Goal: Navigation & Orientation: Find specific page/section

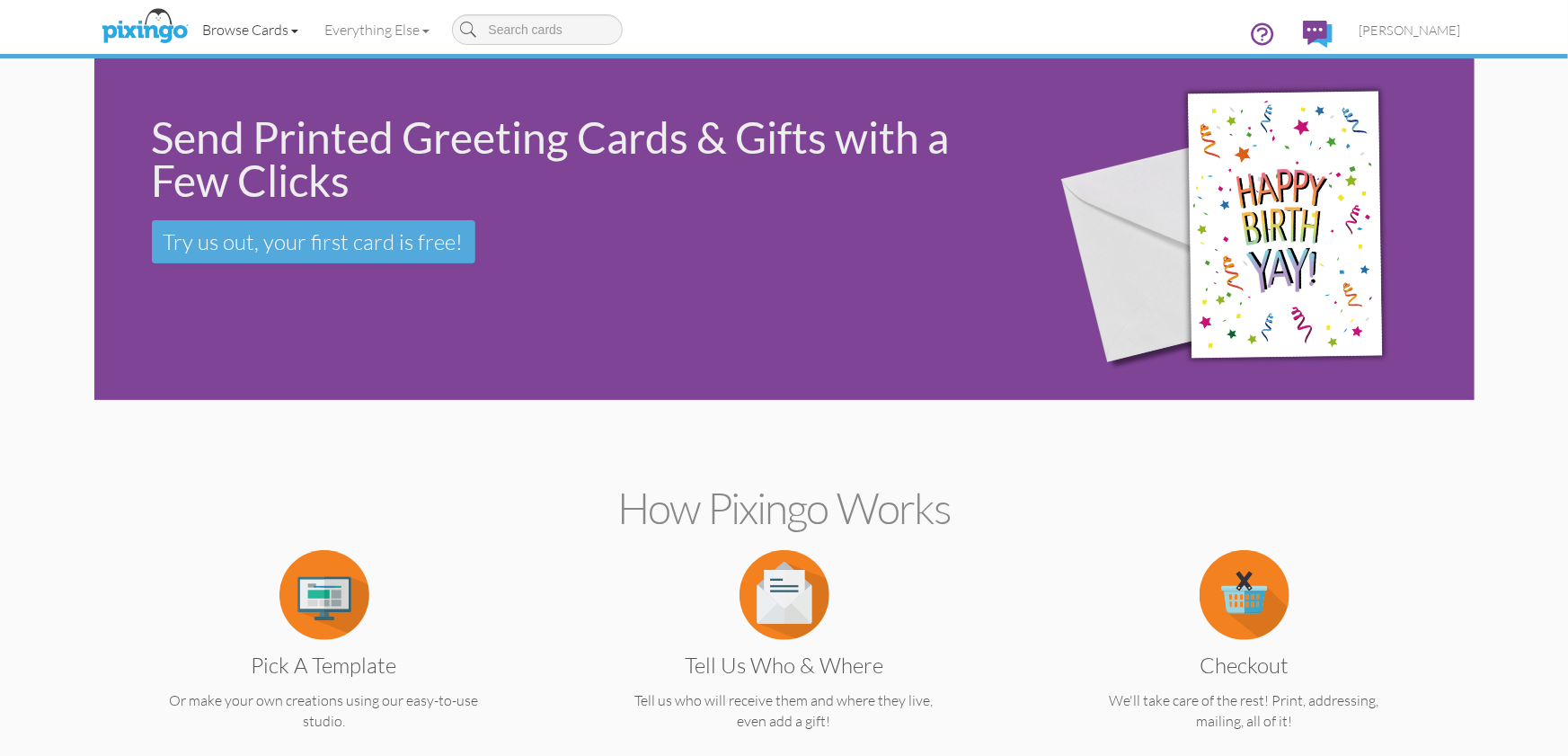
click at [247, 25] on link "Browse Cards" at bounding box center [250, 29] width 122 height 45
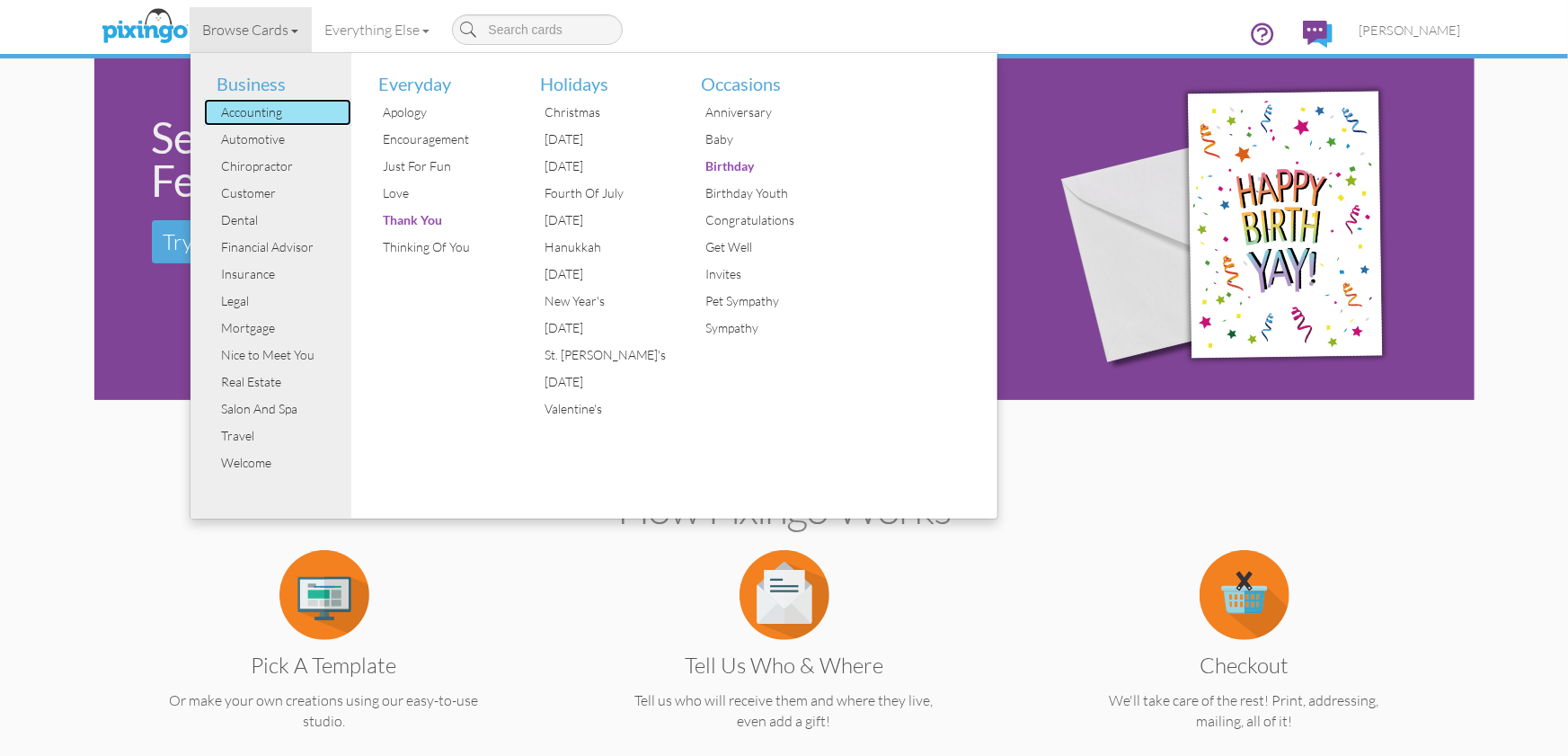
click at [259, 114] on div "Accounting" at bounding box center [285, 113] width 135 height 27
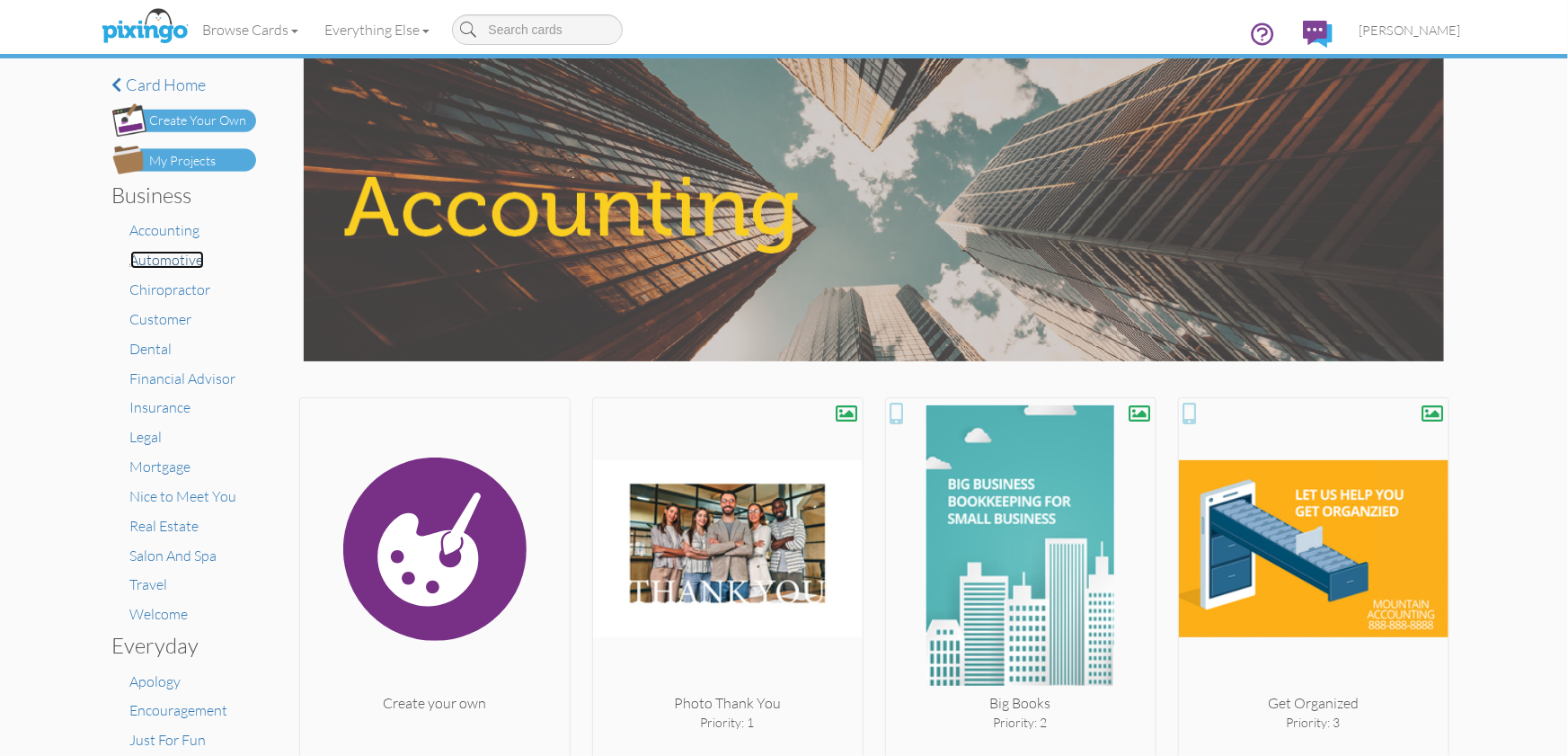
click at [169, 260] on span "Automotive" at bounding box center [167, 259] width 74 height 18
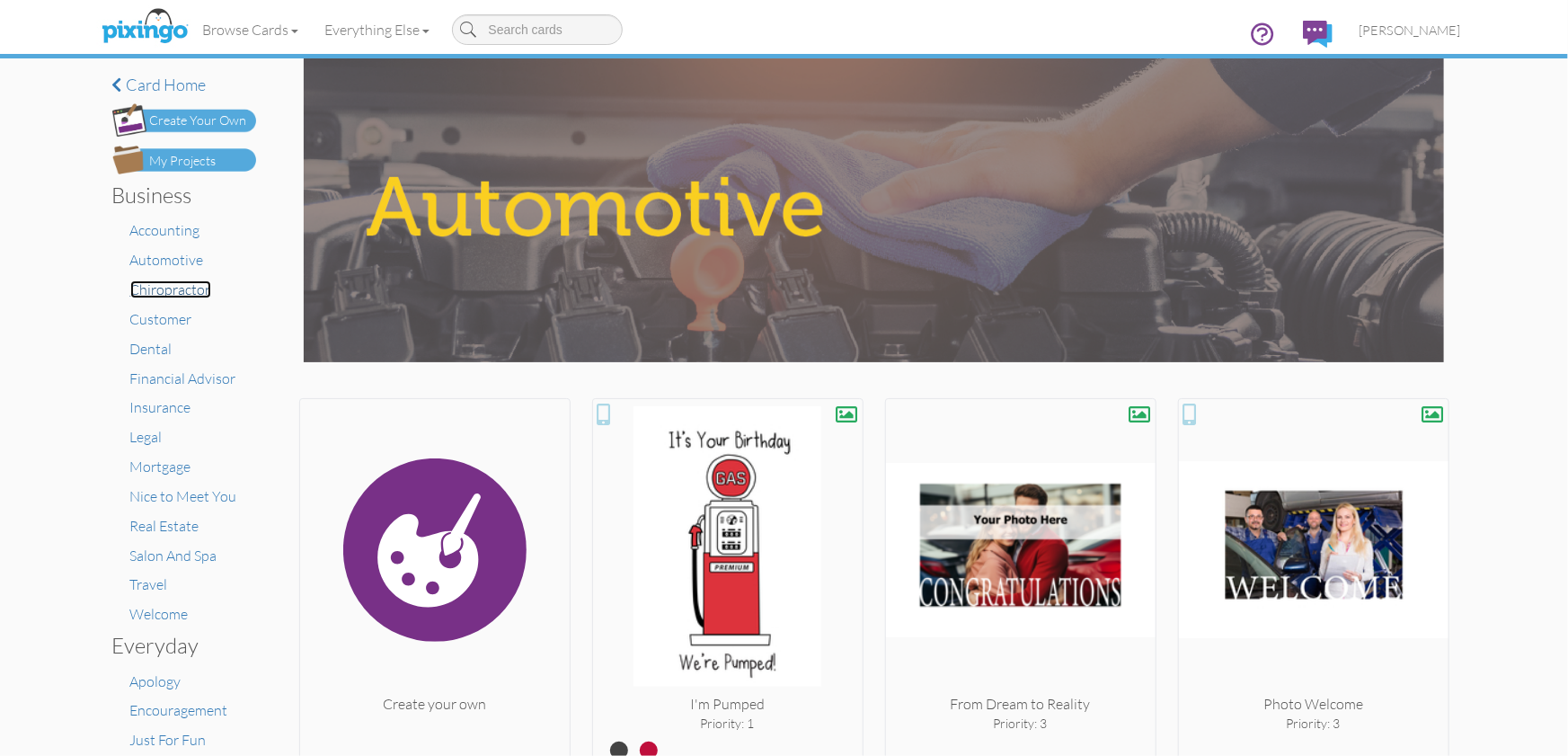
click at [193, 293] on span "Chiropractor" at bounding box center [170, 289] width 81 height 18
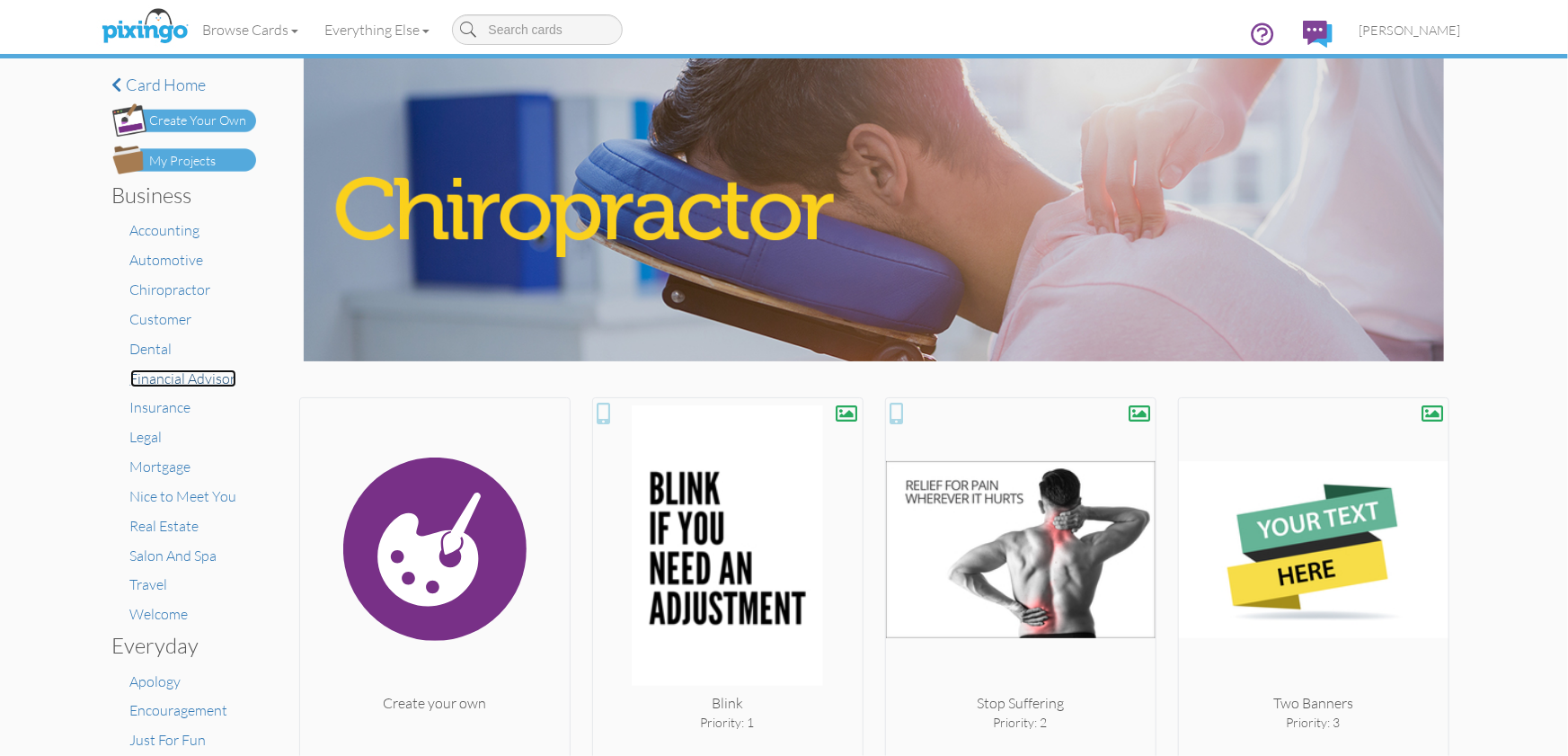
click at [181, 377] on span "Financial Advisor" at bounding box center [183, 378] width 106 height 18
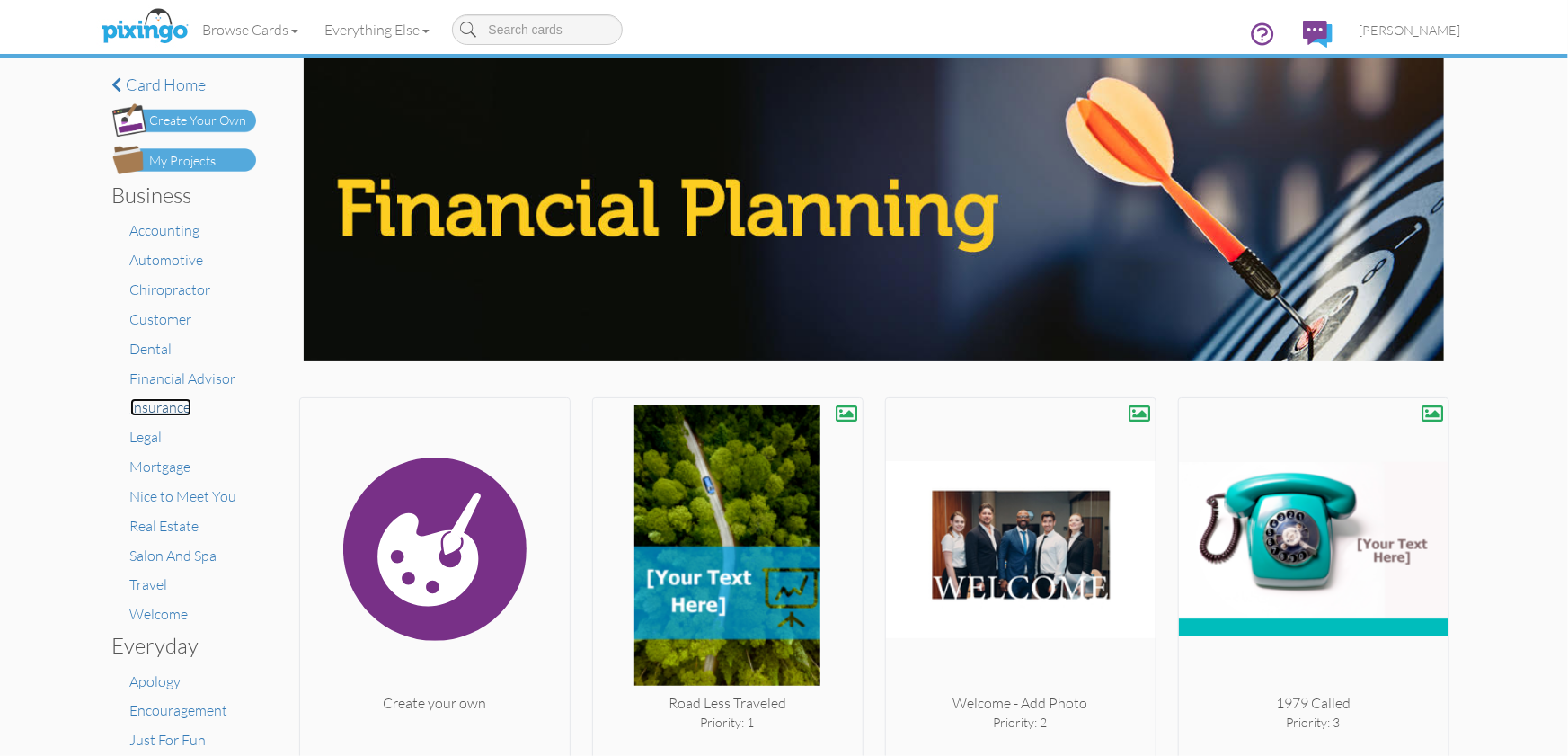
click at [169, 408] on span "Insurance" at bounding box center [160, 407] width 61 height 18
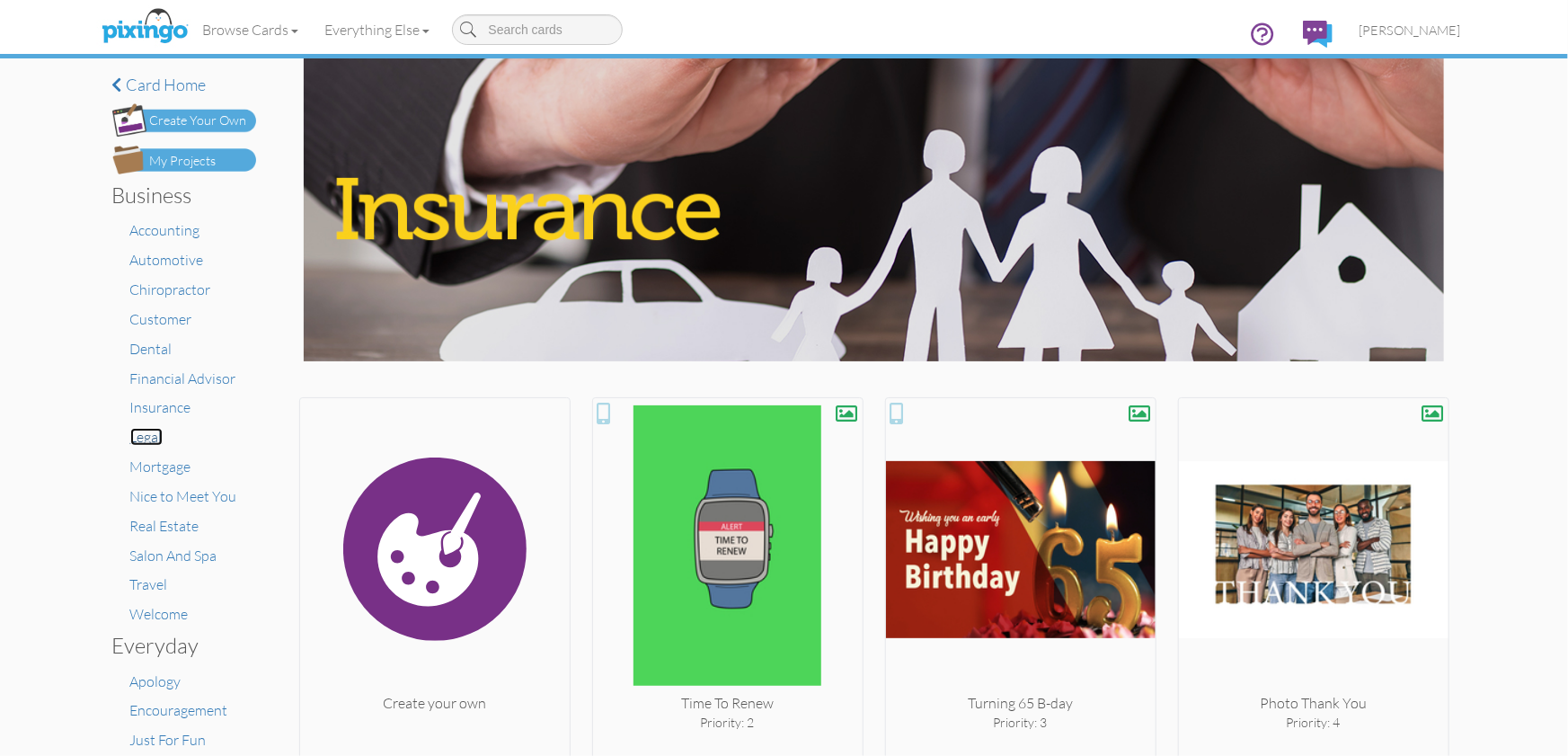
click at [153, 441] on span "Legal" at bounding box center [146, 436] width 33 height 18
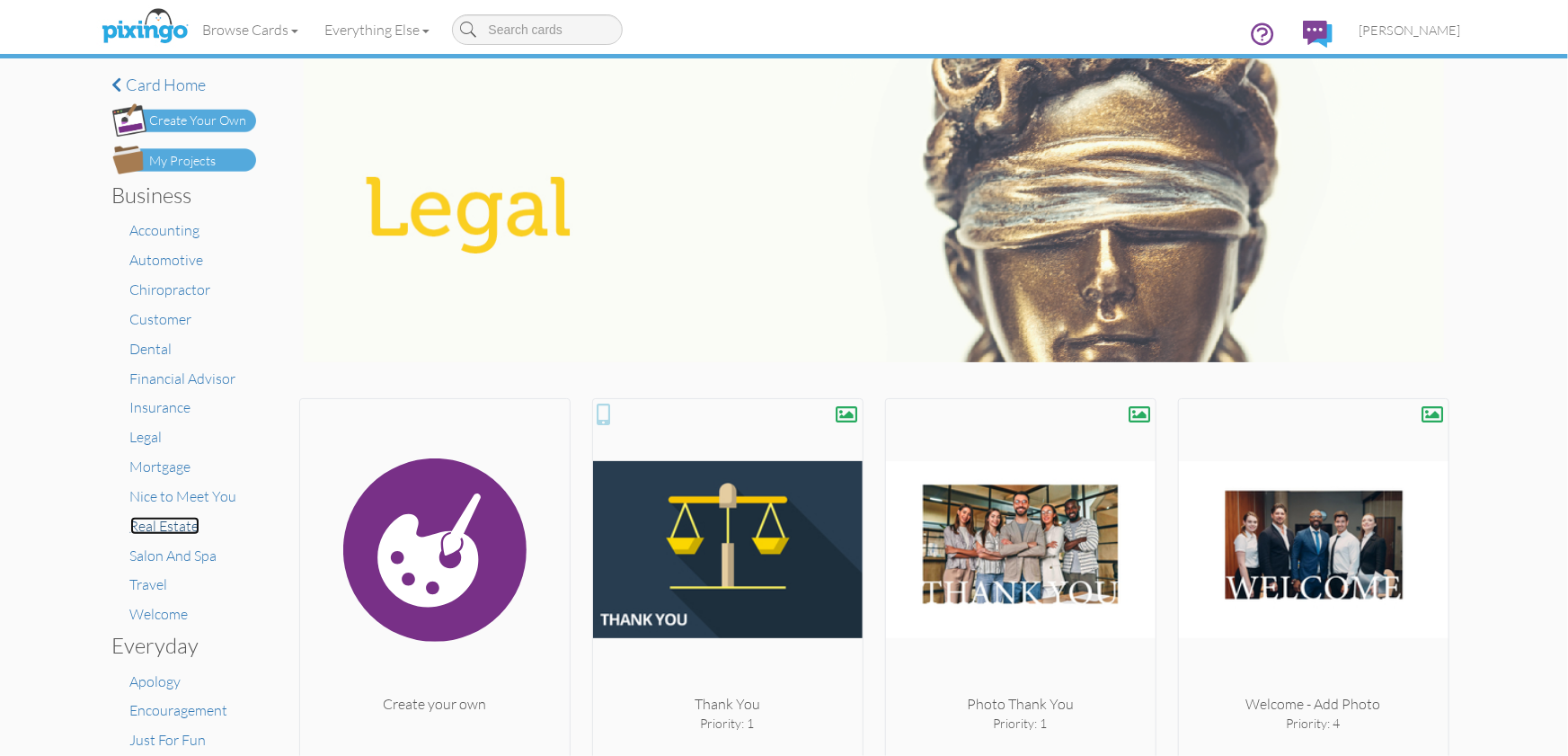
click at [158, 522] on span "Real Estate" at bounding box center [165, 526] width 69 height 18
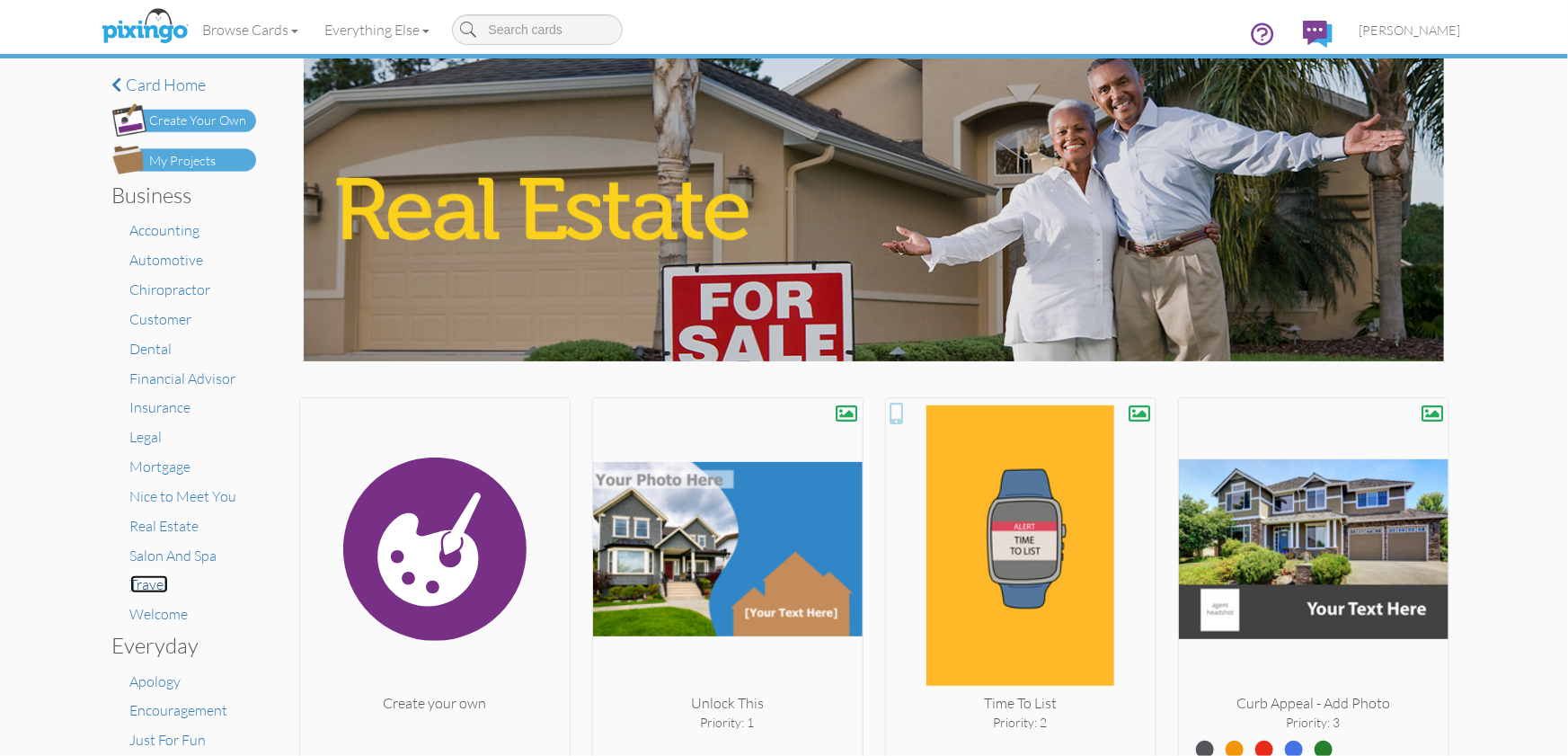
click at [146, 587] on span "Travel" at bounding box center [148, 585] width 38 height 18
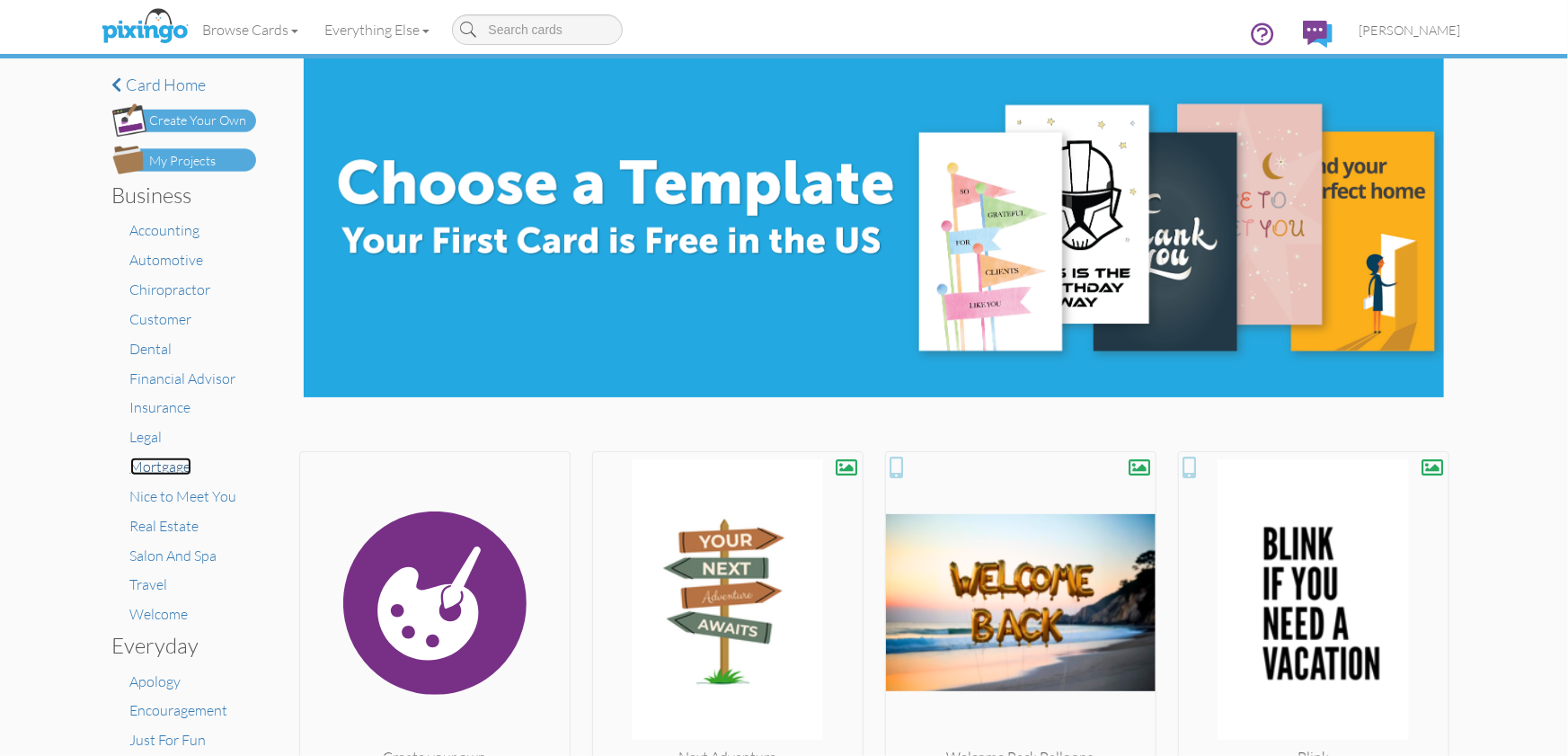
click at [152, 470] on span "Mortgage" at bounding box center [160, 466] width 61 height 18
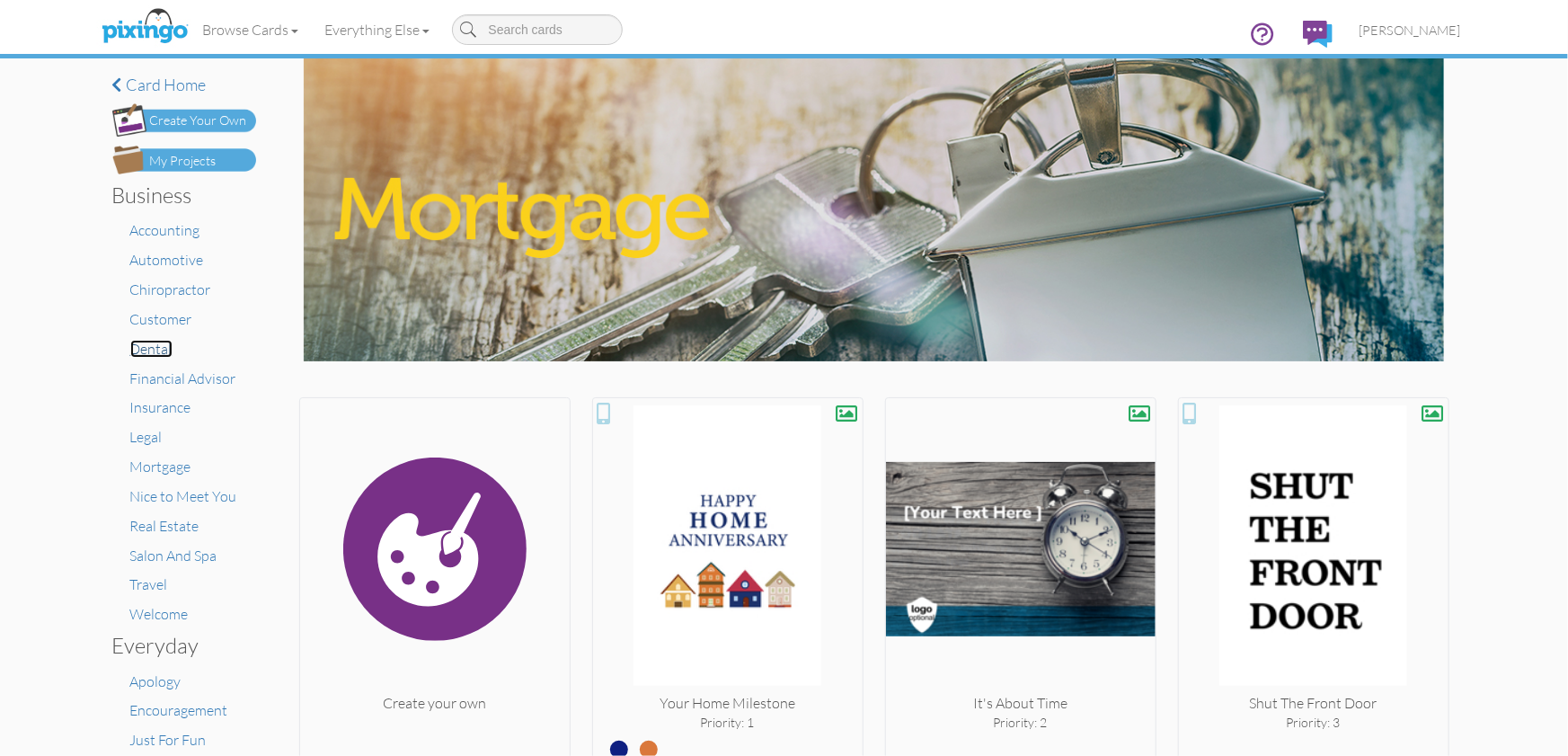
click at [151, 353] on span "Dental" at bounding box center [151, 349] width 42 height 18
